Goal: Navigation & Orientation: Understand site structure

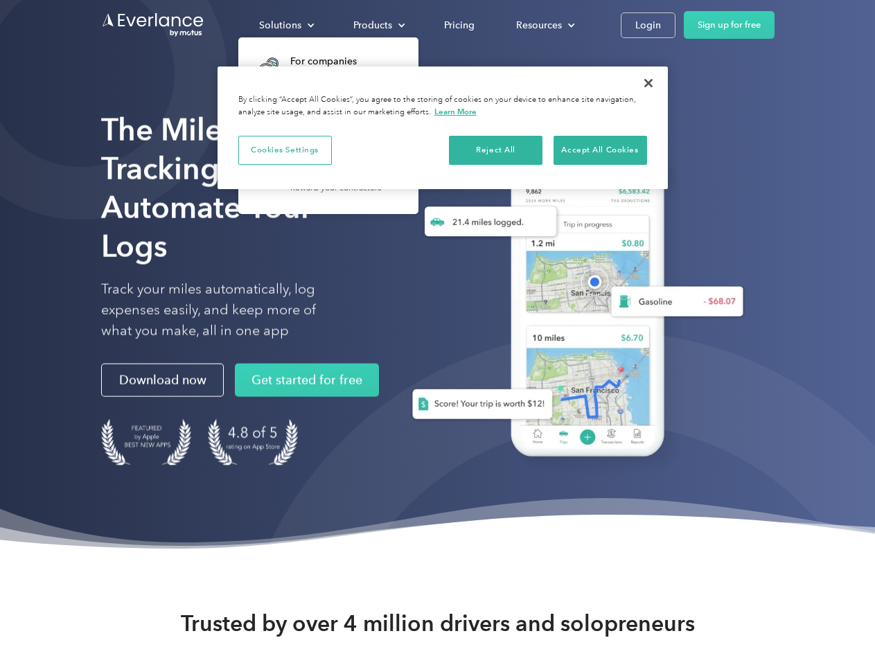
click at [286, 25] on div "Solutions" at bounding box center [280, 25] width 42 height 17
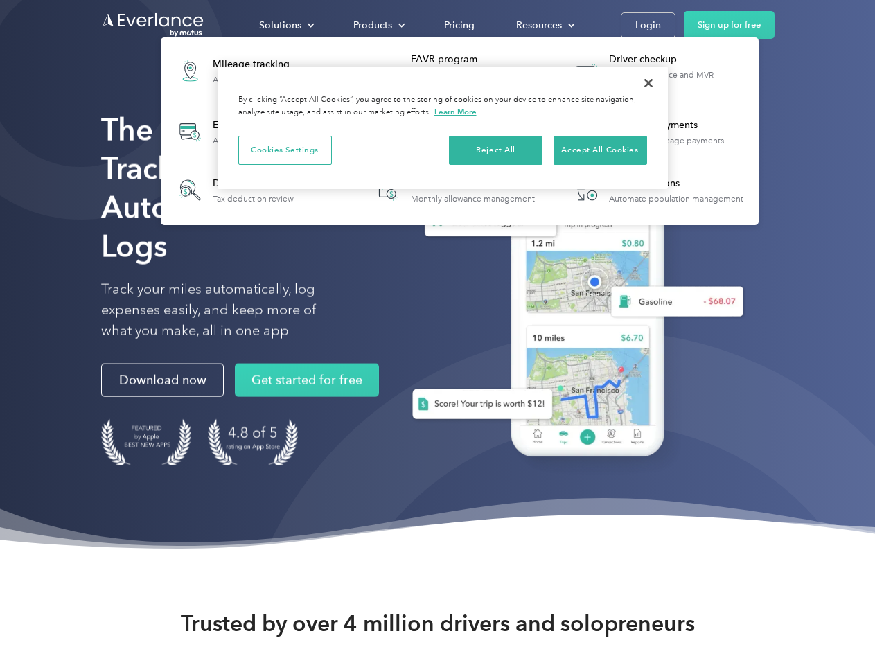
click at [378, 25] on div "Products" at bounding box center [372, 25] width 39 height 17
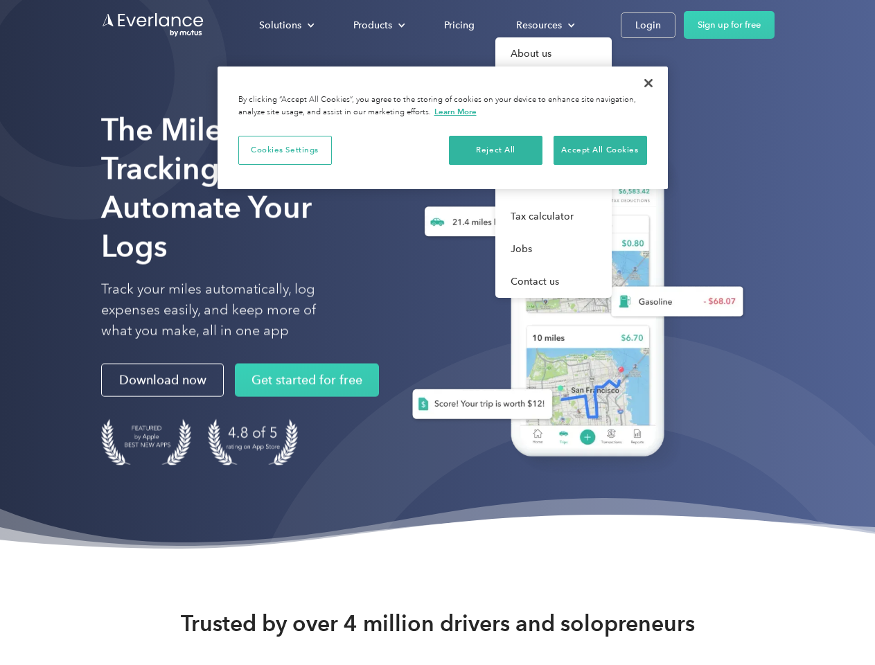
click at [544, 25] on div "Resources" at bounding box center [539, 25] width 46 height 17
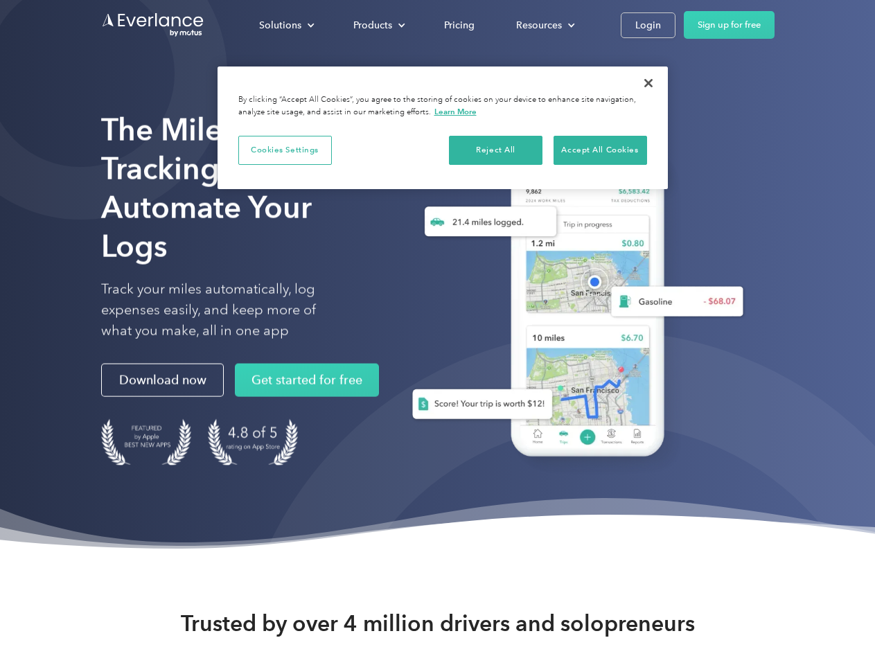
click at [285, 150] on button "Cookies Settings" at bounding box center [285, 150] width 94 height 29
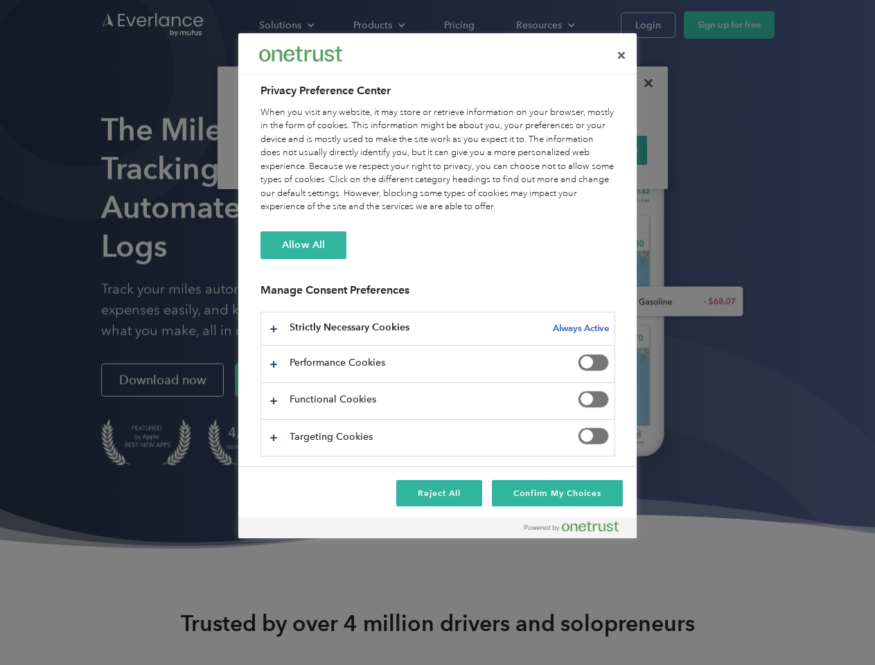
click at [496, 150] on div "When you visit any website, it may store or retrieve information on your browse…" at bounding box center [438, 160] width 355 height 108
click at [600, 150] on div "When you visit any website, it may store or retrieve information on your browse…" at bounding box center [438, 160] width 355 height 108
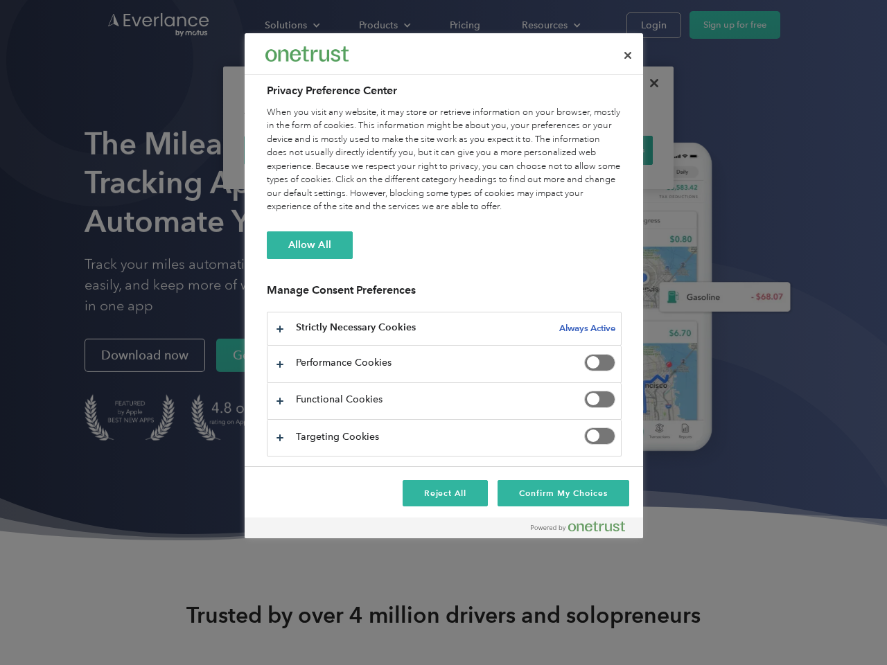
click at [649, 83] on div at bounding box center [443, 332] width 887 height 665
